Goal: Navigation & Orientation: Go to known website

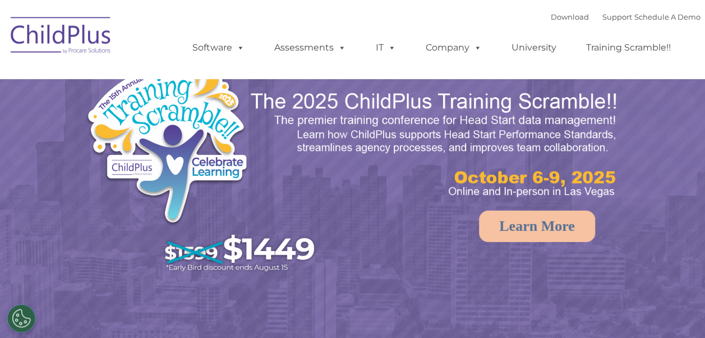
select select "MEDIUM"
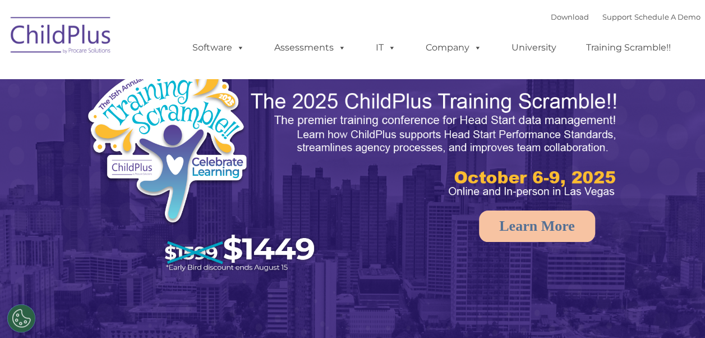
select select "MEDIUM"
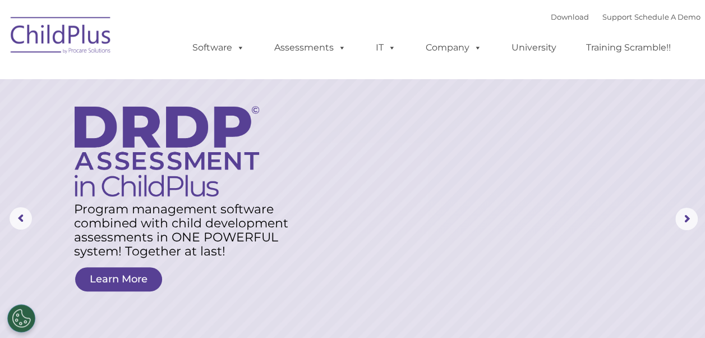
click at [70, 34] on img at bounding box center [61, 37] width 112 height 56
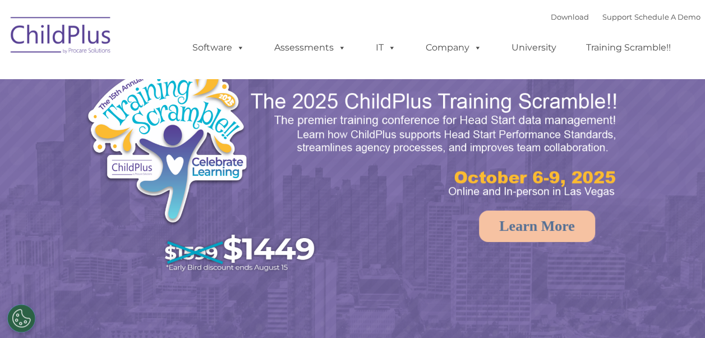
select select "MEDIUM"
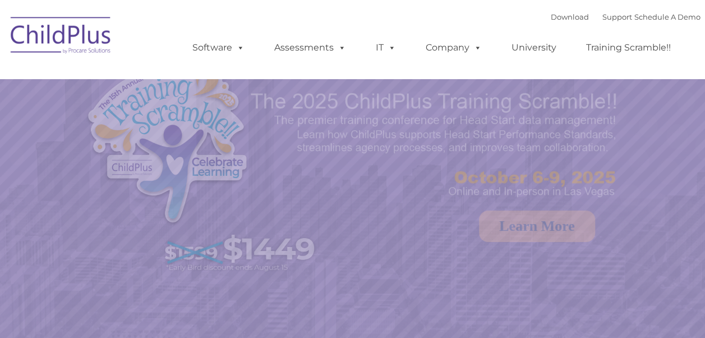
select select "MEDIUM"
